Goal: Find specific page/section: Find specific page/section

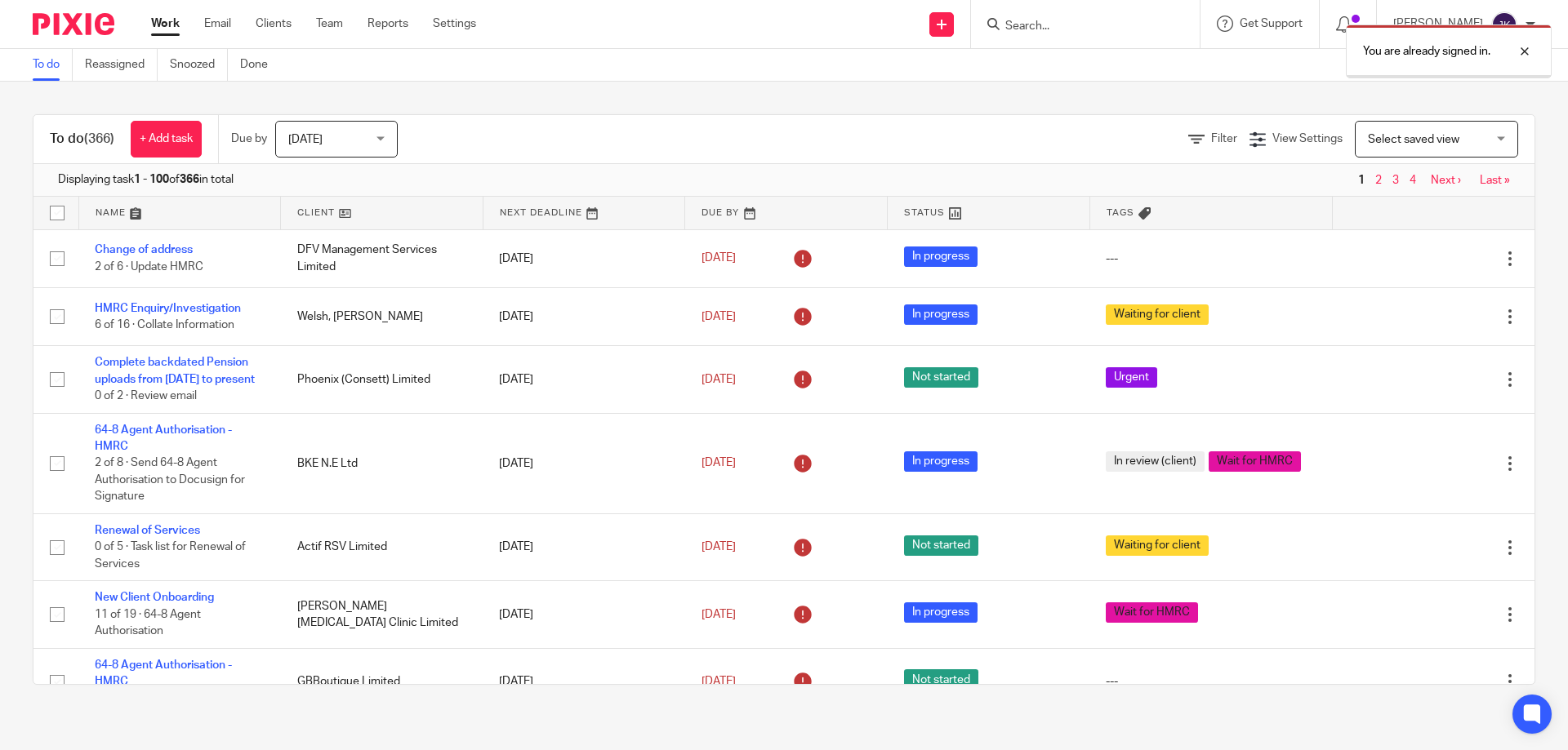
click at [1090, 29] on div "You are already signed in." at bounding box center [1167, 47] width 768 height 62
click at [1513, 47] on div at bounding box center [1512, 51] width 44 height 19
click at [1075, 33] on input "Search" at bounding box center [1076, 27] width 147 height 15
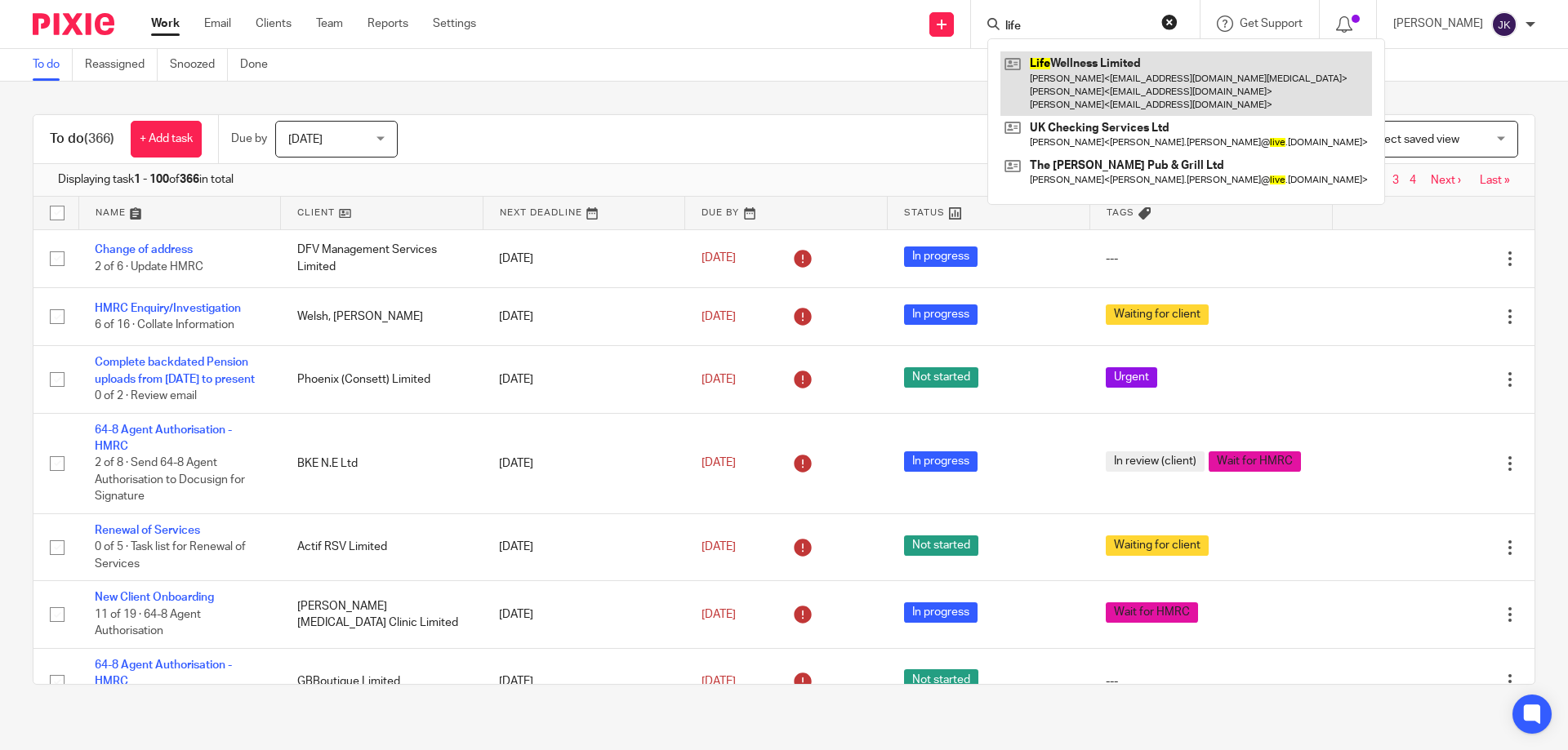
type input "life"
click at [1082, 78] on link at bounding box center [1185, 83] width 372 height 65
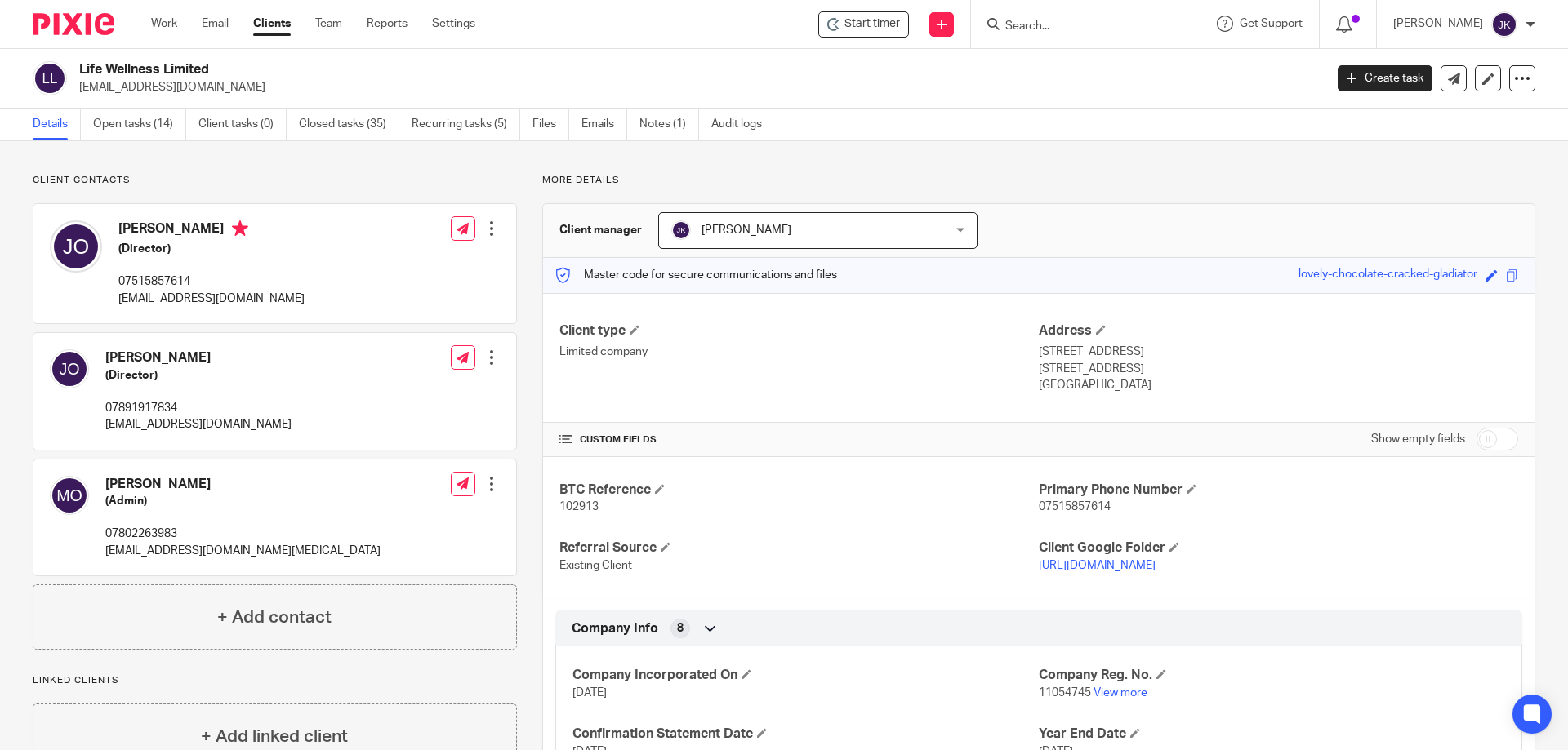
click at [1048, 24] on input "Search" at bounding box center [1076, 27] width 147 height 15
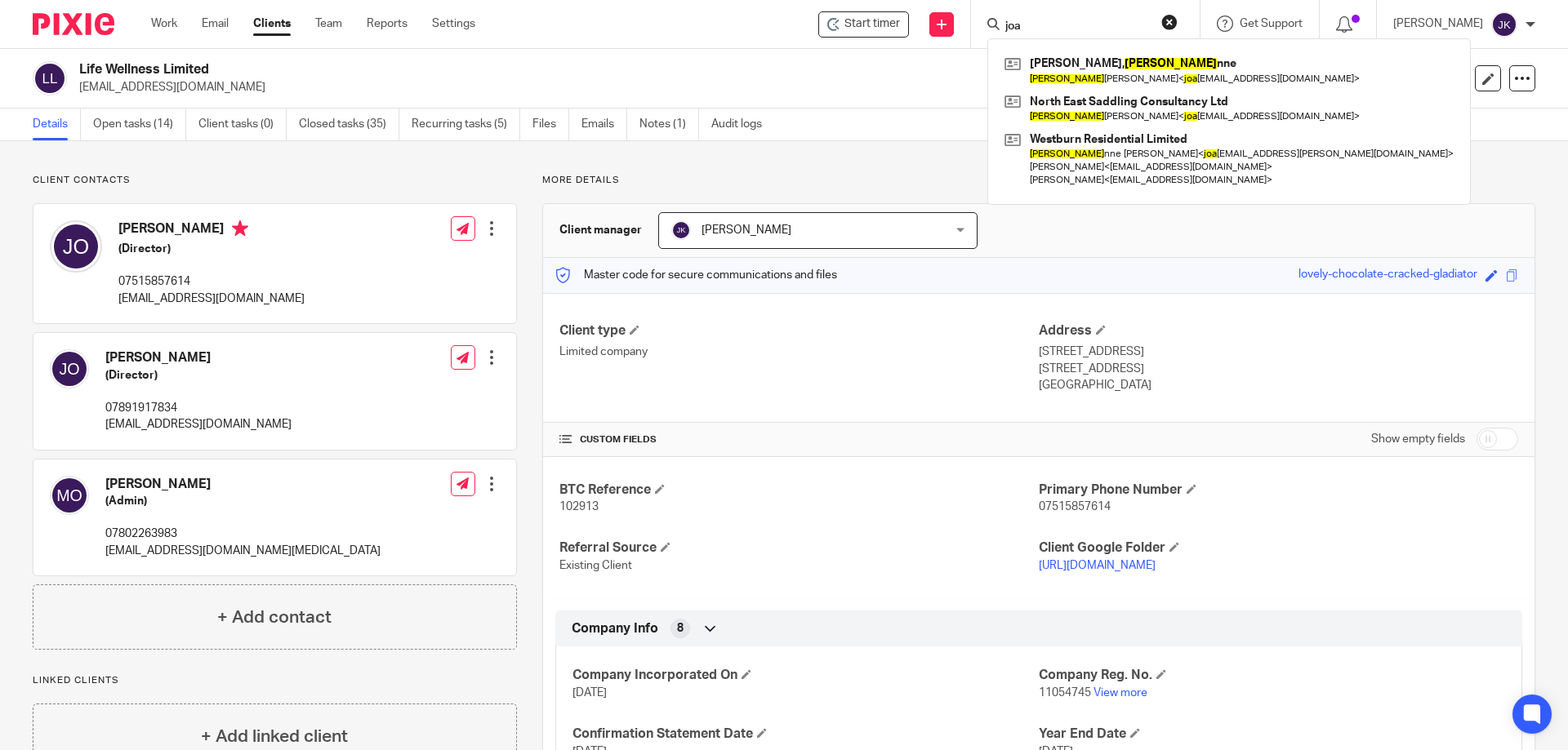
type input "joa"
click at [1167, 18] on button "reset" at bounding box center [1169, 22] width 16 height 16
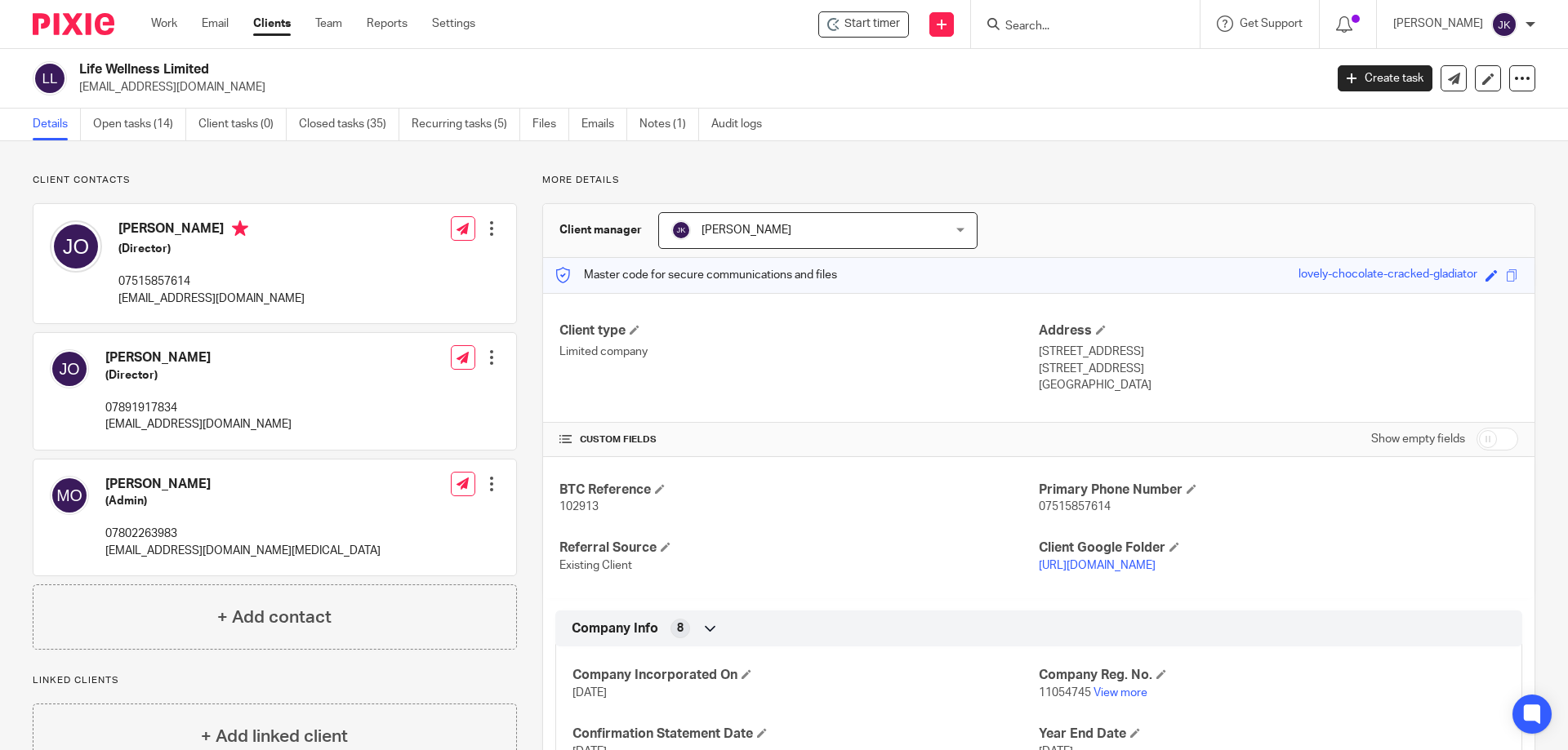
click at [1024, 24] on input "Search" at bounding box center [1076, 27] width 147 height 15
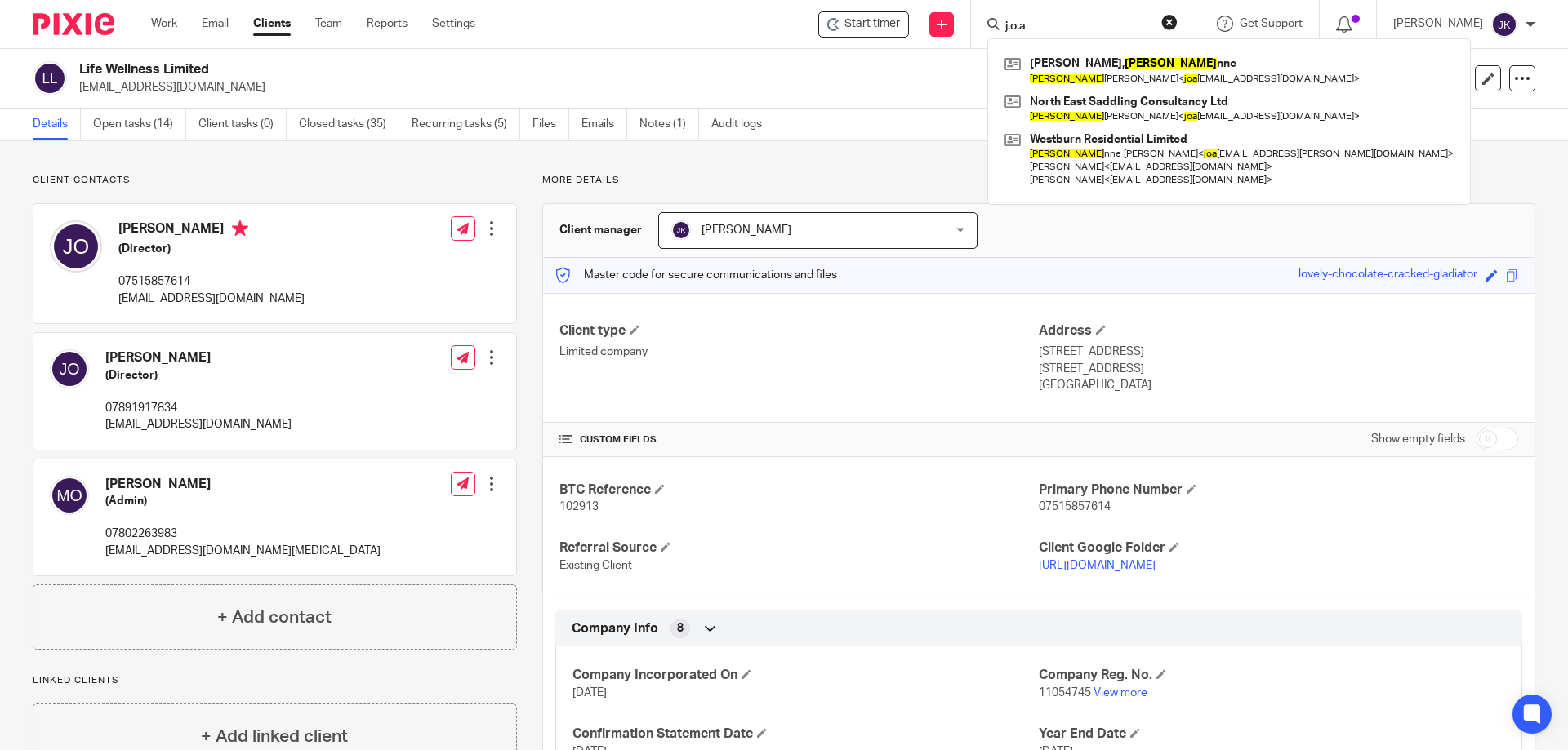
click at [1050, 22] on input "j.o.a" at bounding box center [1076, 27] width 147 height 15
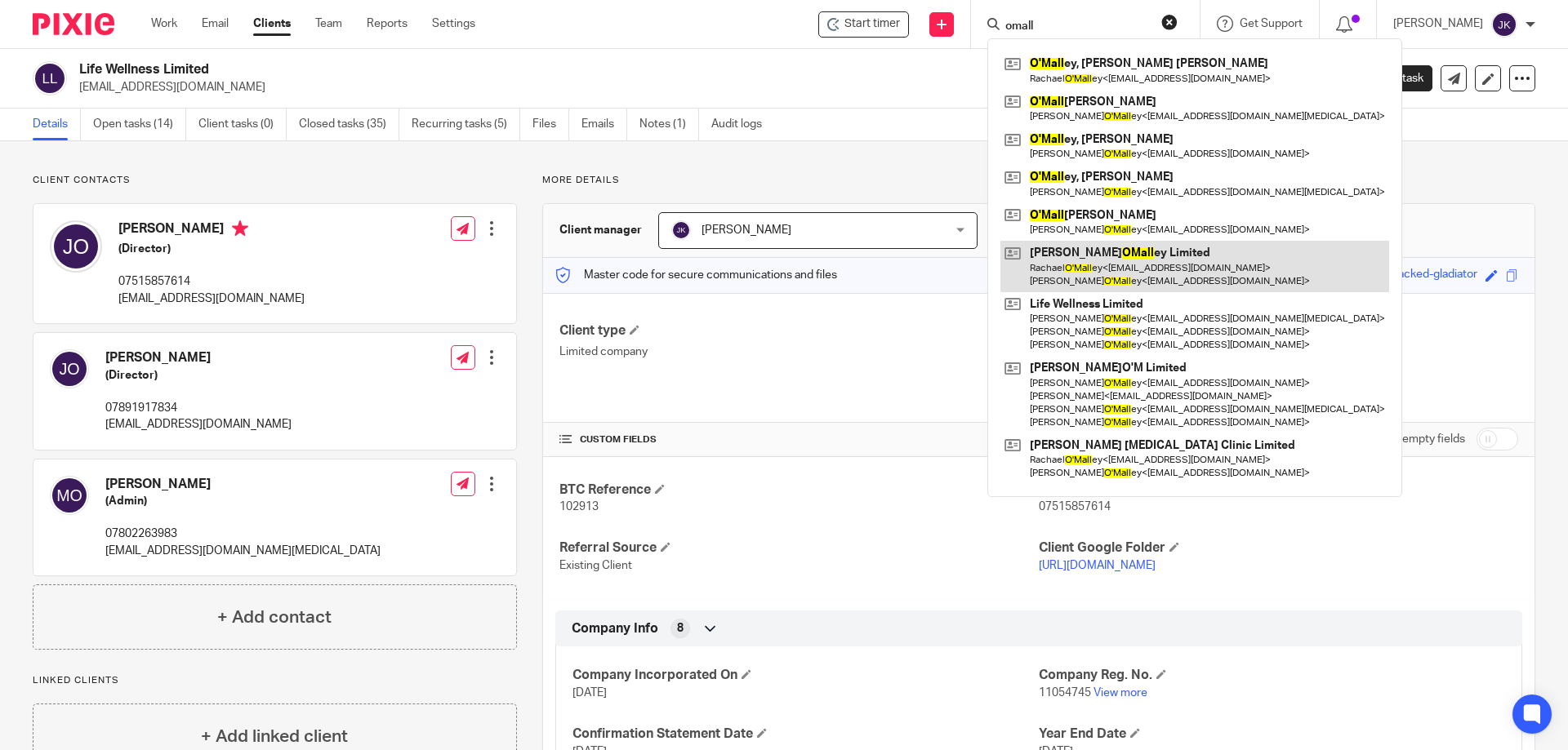
type input "omall"
click at [1091, 252] on link at bounding box center [1194, 266] width 388 height 50
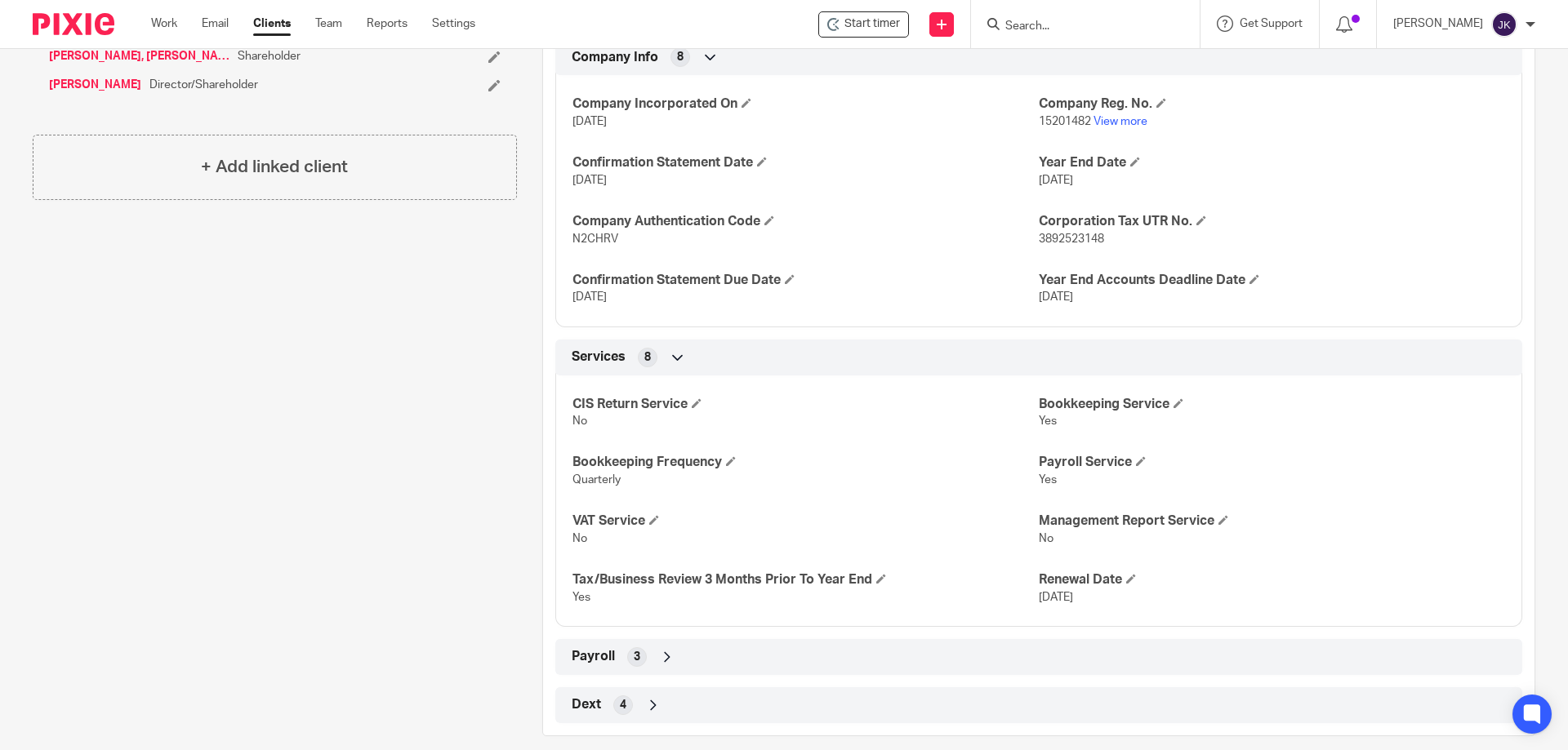
scroll to position [532, 0]
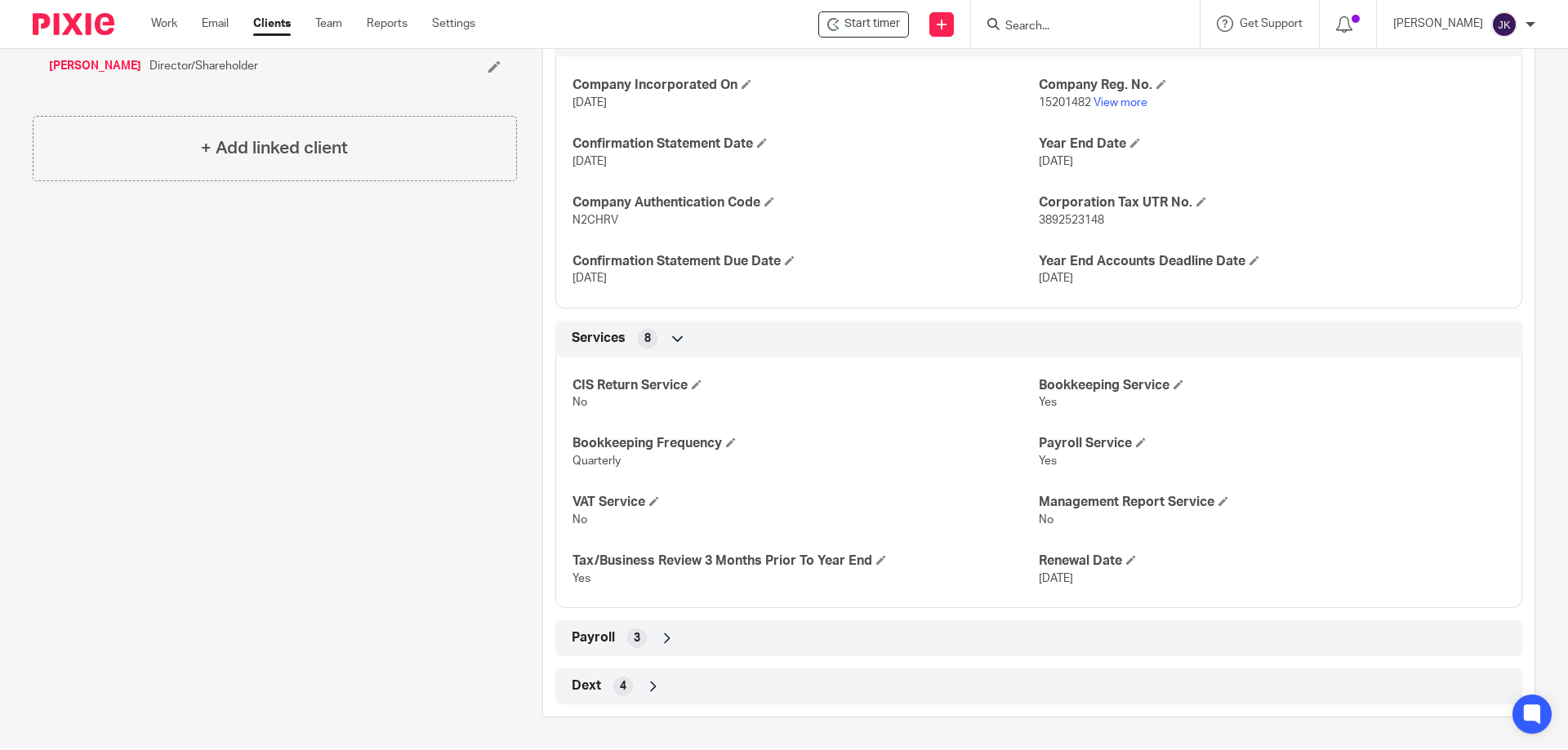
click at [670, 641] on icon at bounding box center [666, 638] width 16 height 16
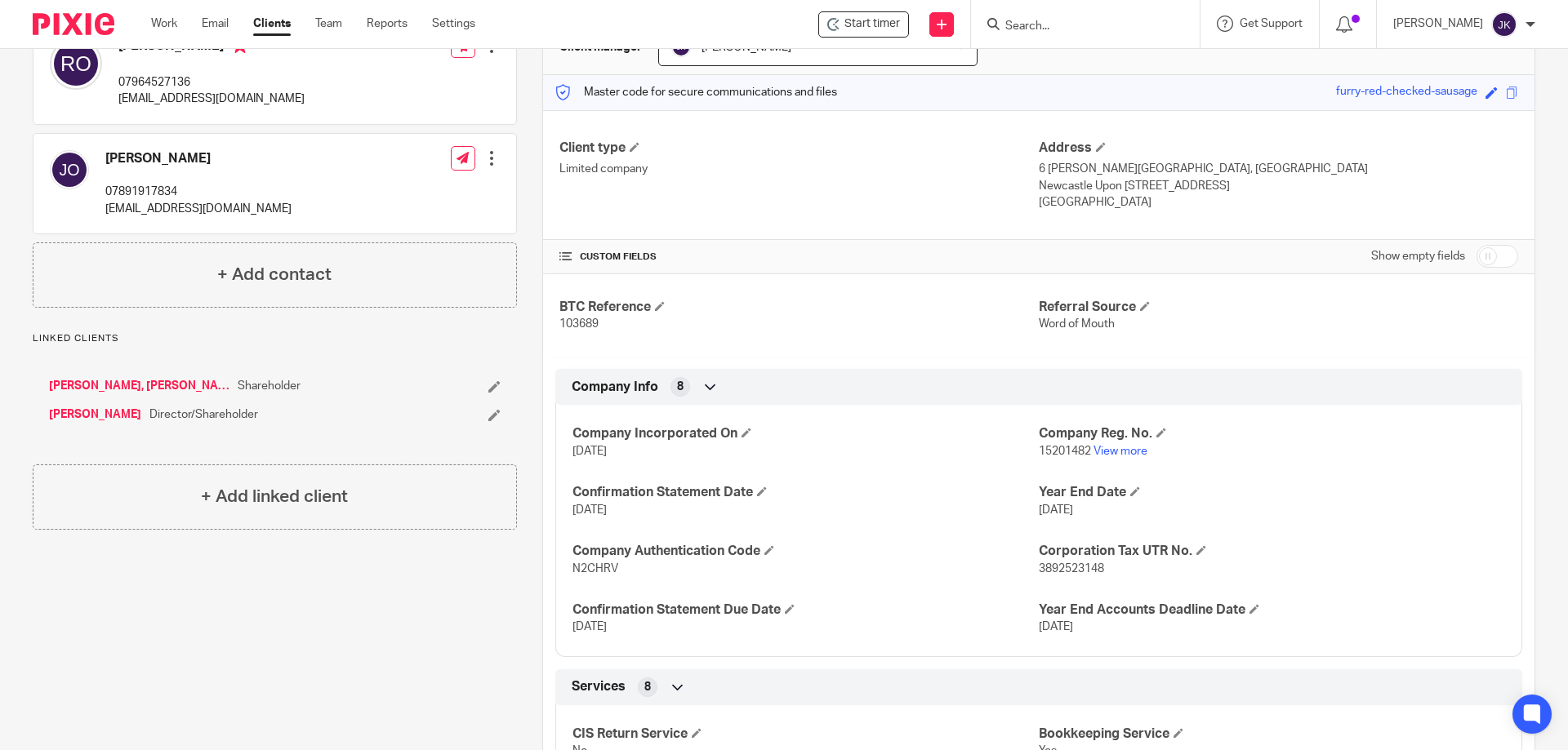
scroll to position [13, 0]
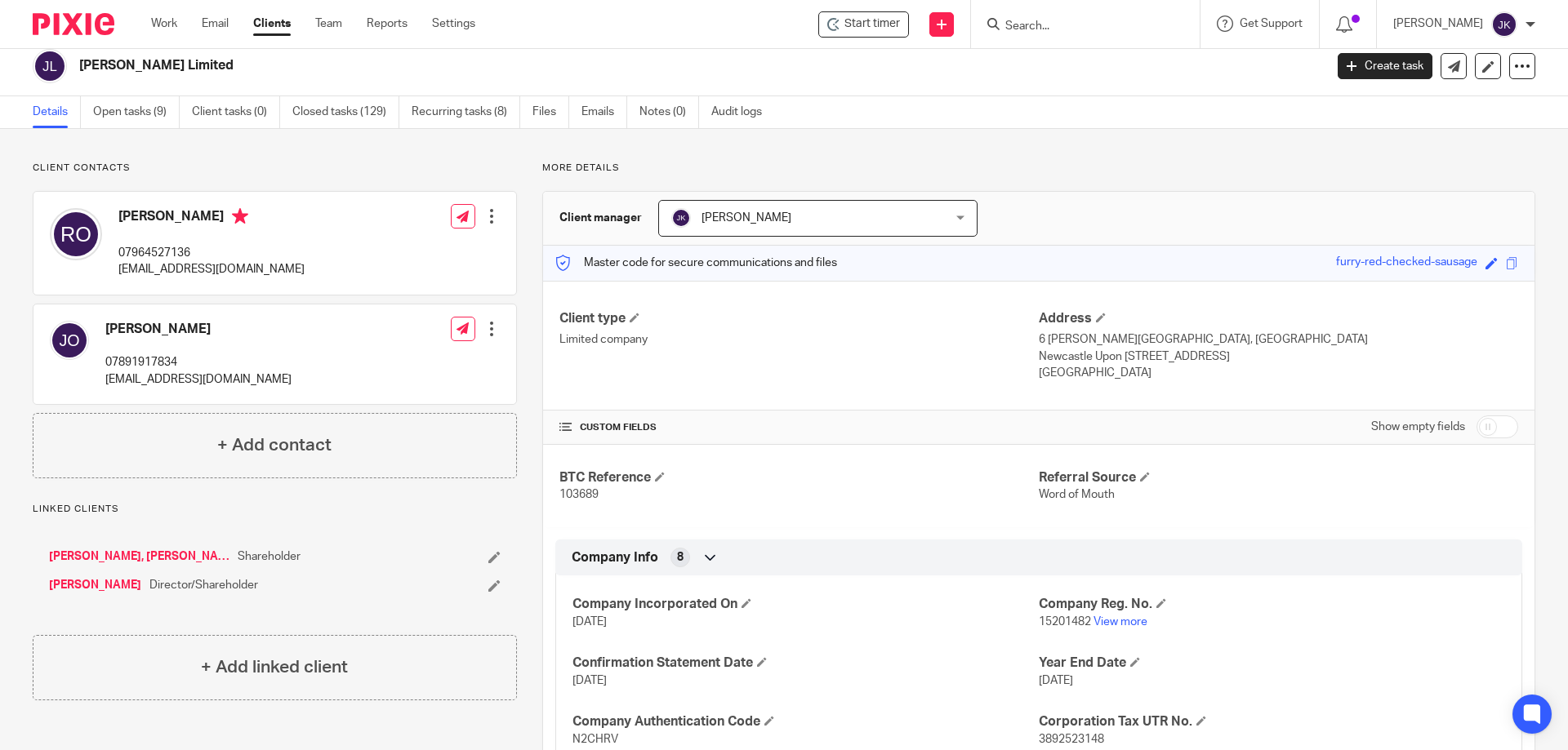
click at [1039, 23] on input "Search" at bounding box center [1076, 27] width 147 height 15
click at [1071, 24] on input "Search" at bounding box center [1076, 27] width 147 height 15
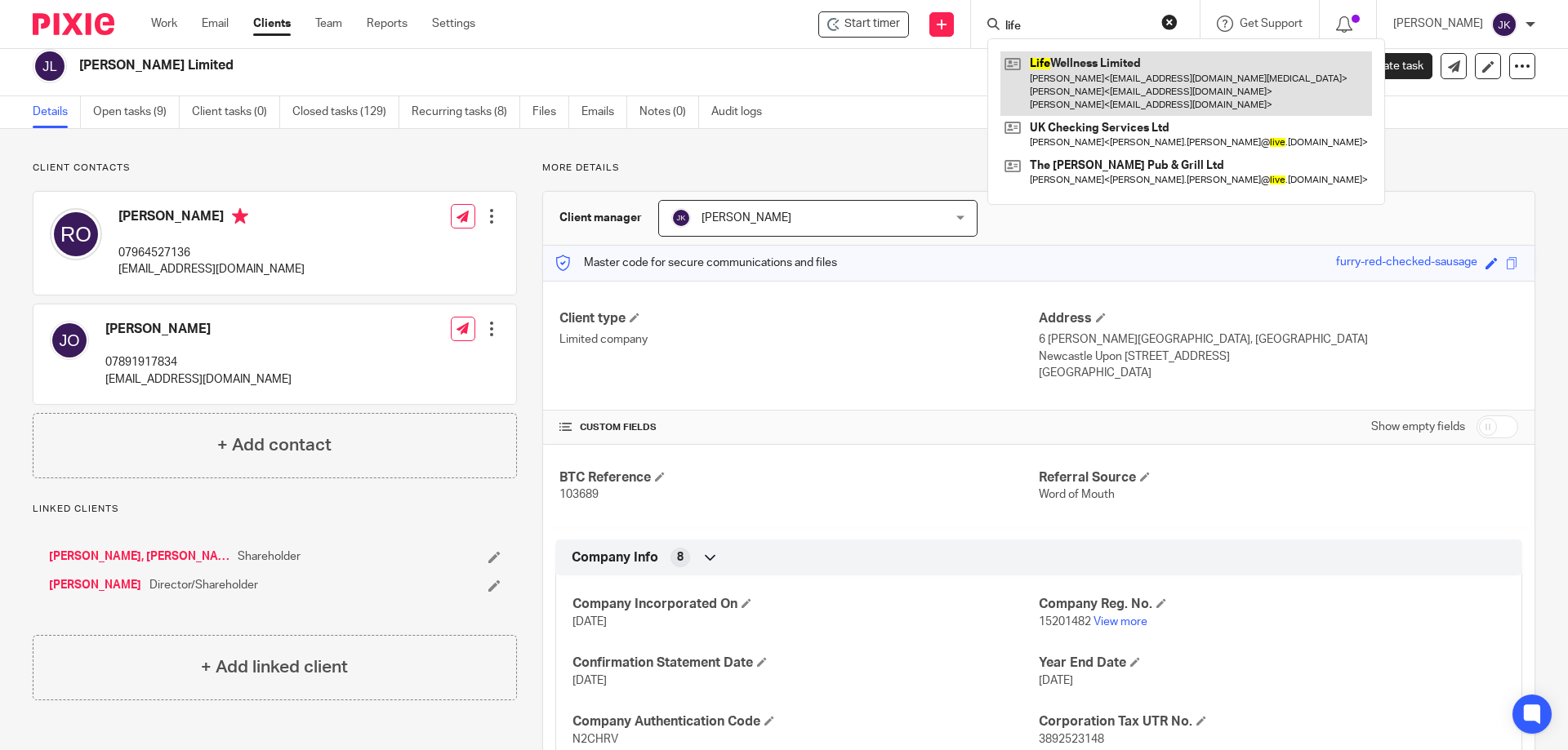
type input "life"
click at [1071, 88] on link at bounding box center [1185, 83] width 372 height 65
